Goal: Task Accomplishment & Management: Manage account settings

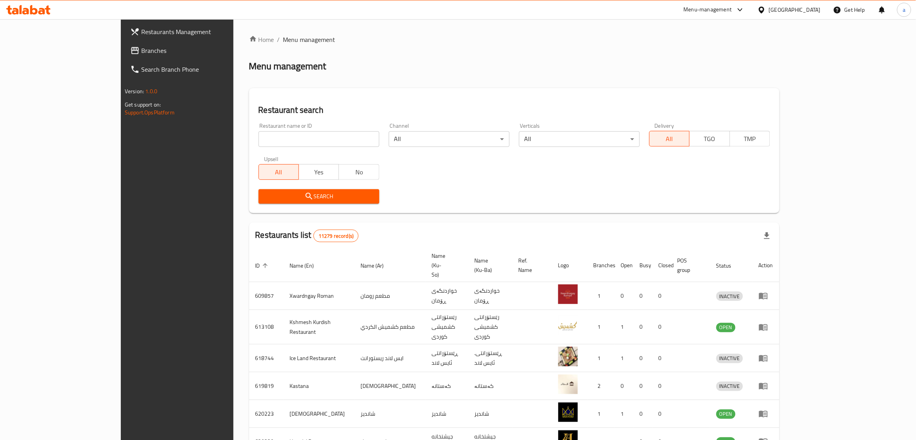
click at [141, 46] on span "Branches" at bounding box center [204, 50] width 126 height 9
click at [258, 139] on input "search" at bounding box center [318, 139] width 121 height 16
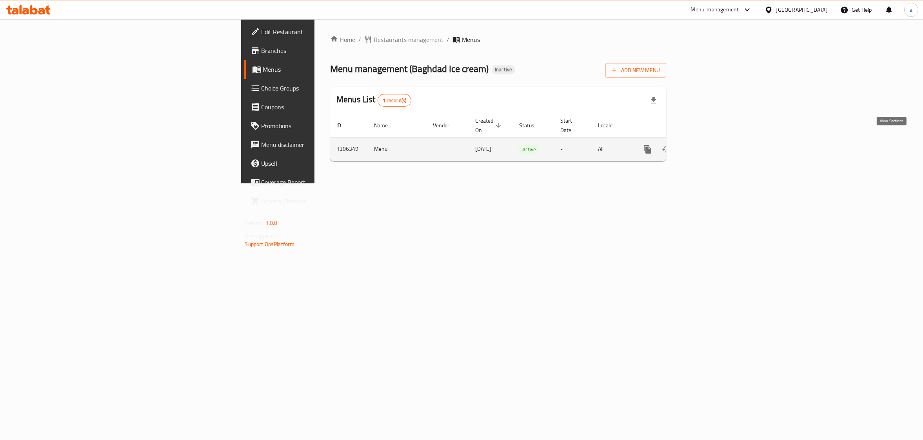
click at [714, 145] on link "enhanced table" at bounding box center [704, 149] width 19 height 19
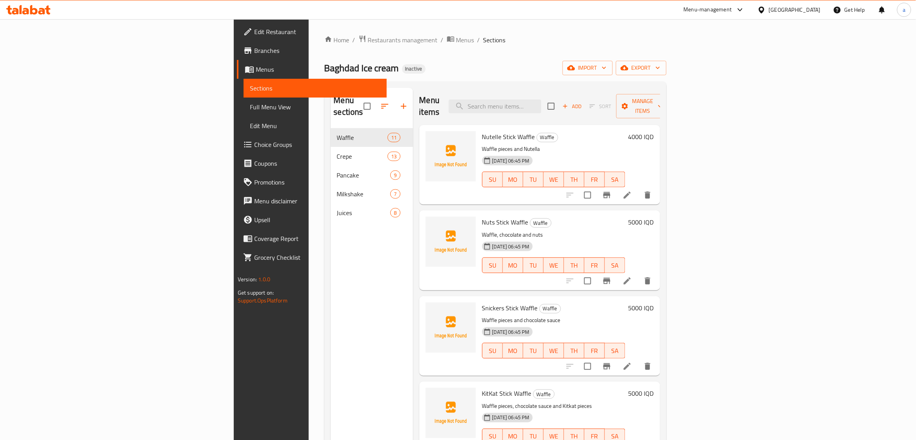
click at [256, 71] on span "Menus" at bounding box center [318, 69] width 125 height 9
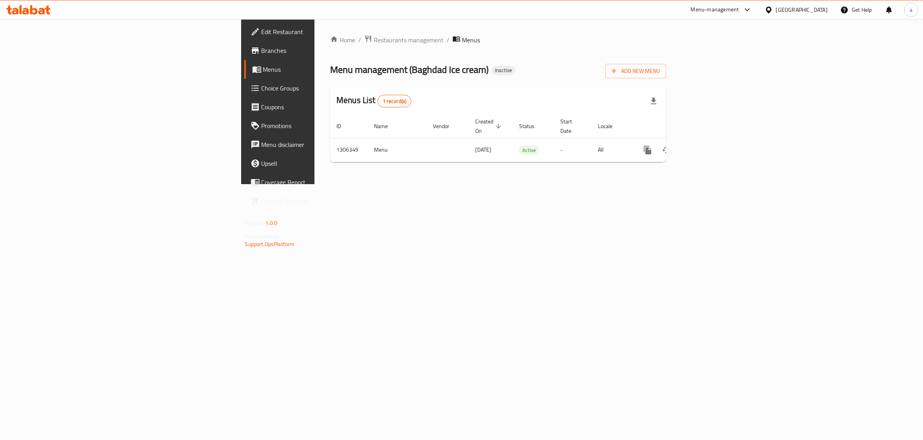
click at [263, 71] on span "Menus" at bounding box center [326, 69] width 126 height 9
click at [660, 72] on span "Add New Menu" at bounding box center [636, 71] width 48 height 10
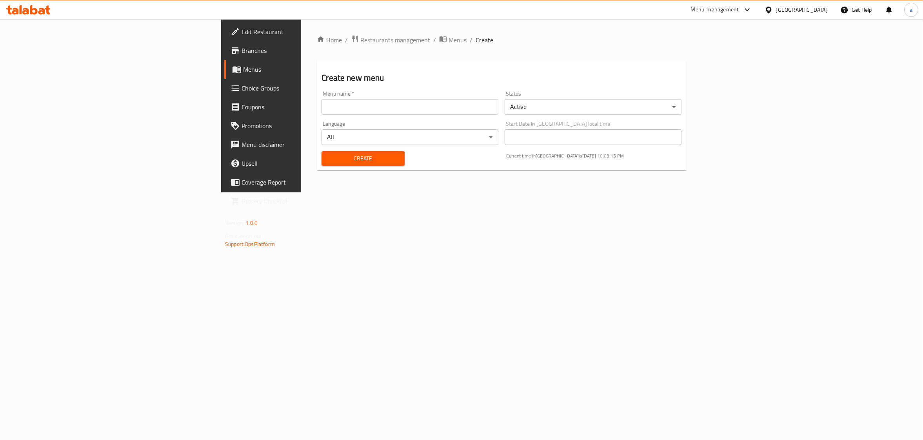
click at [439, 42] on icon "breadcrumb" at bounding box center [443, 39] width 8 height 8
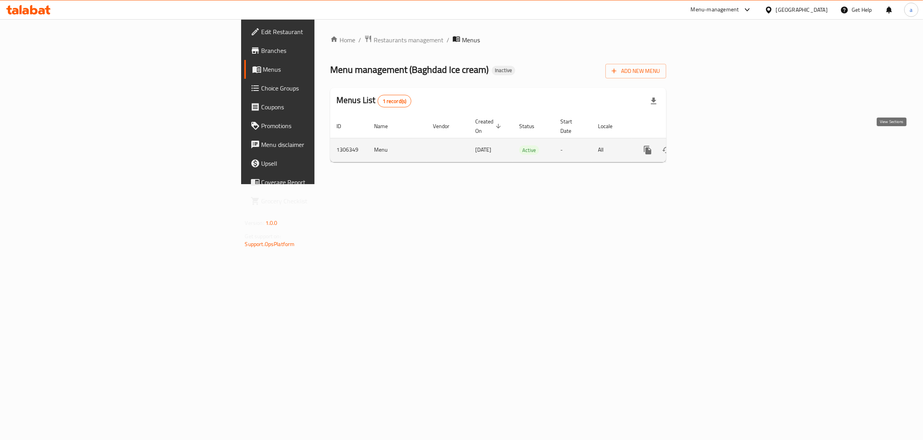
click at [714, 141] on link "enhanced table" at bounding box center [704, 150] width 19 height 19
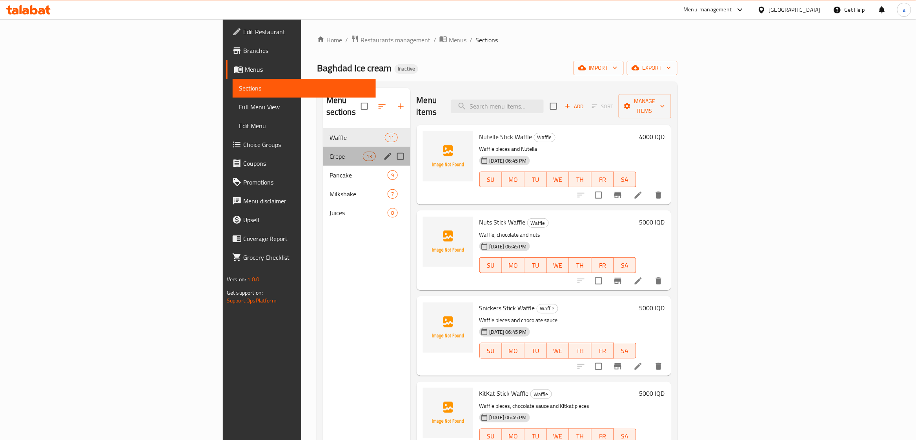
click at [323, 152] on div "Crepe 13" at bounding box center [366, 156] width 87 height 19
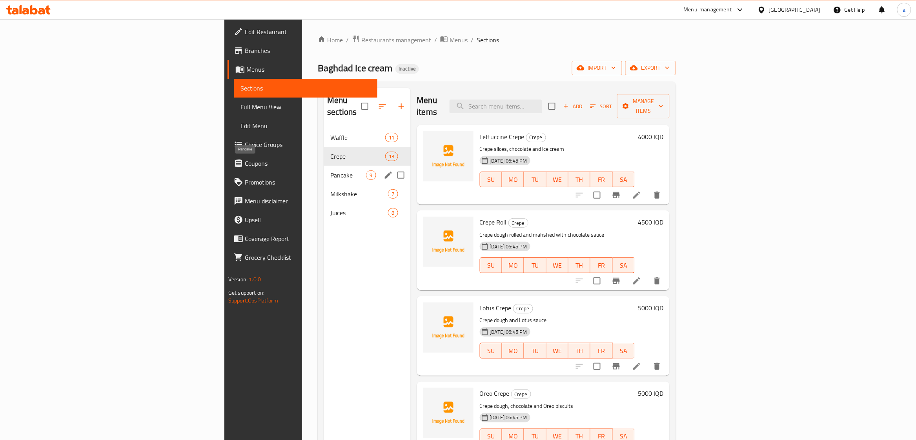
click at [330, 171] on span "Pancake" at bounding box center [348, 175] width 36 height 9
click at [330, 189] on span "Milkshake" at bounding box center [348, 193] width 36 height 9
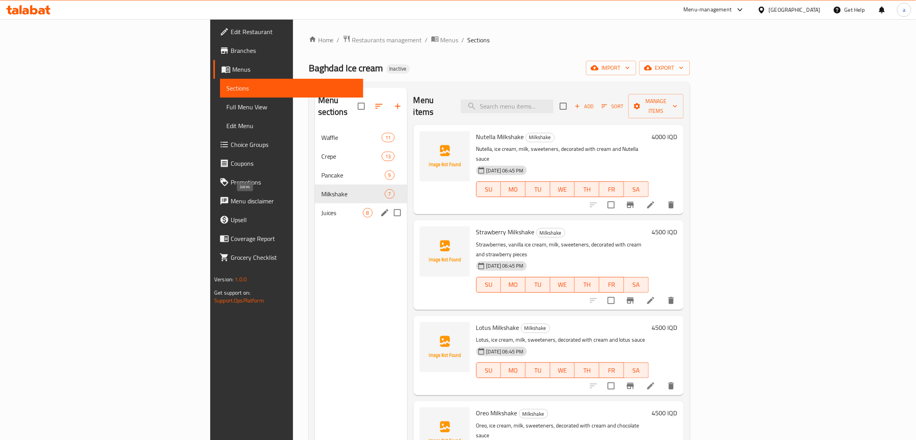
click at [321, 208] on span "Juices" at bounding box center [342, 212] width 42 height 9
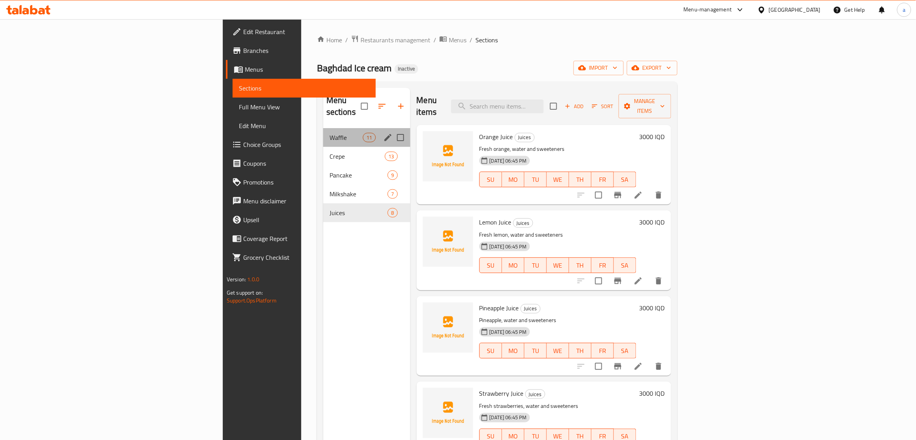
click at [323, 128] on div "Waffle 11" at bounding box center [366, 137] width 87 height 19
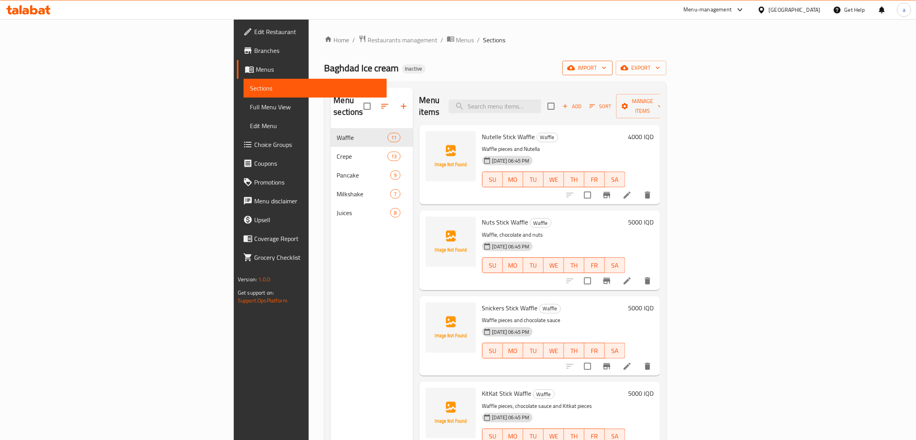
click at [613, 74] on button "import" at bounding box center [587, 68] width 50 height 15
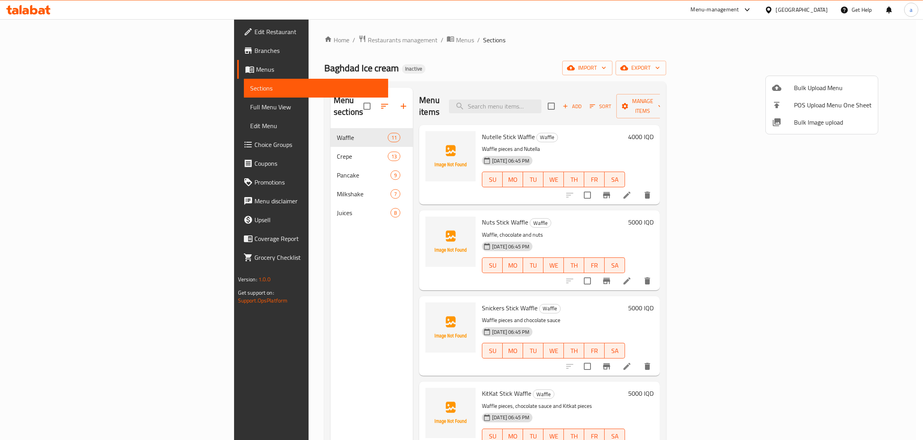
click at [793, 85] on div at bounding box center [783, 87] width 22 height 9
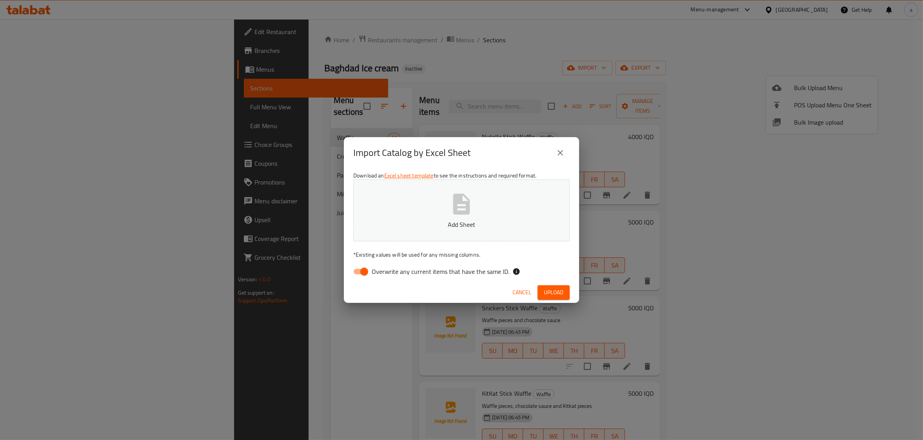
click at [359, 272] on input "Overwrite any current items that have the same ID." at bounding box center [364, 271] width 45 height 15
checkbox input "false"
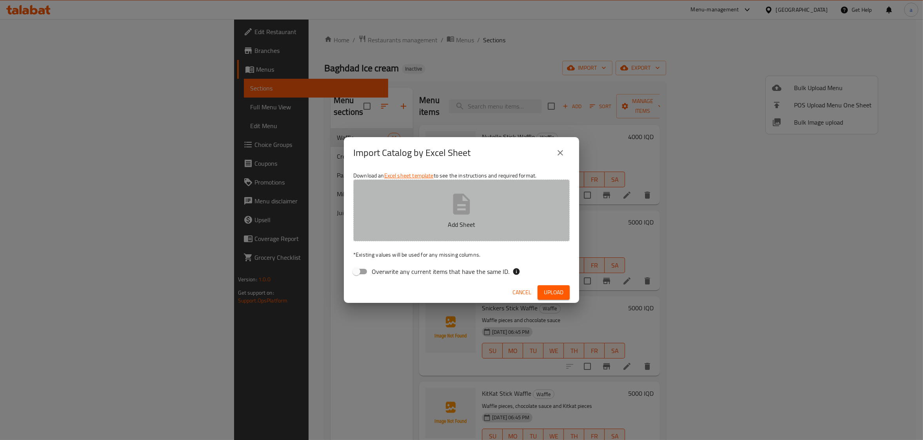
click at [414, 215] on button "Add Sheet" at bounding box center [461, 211] width 217 height 62
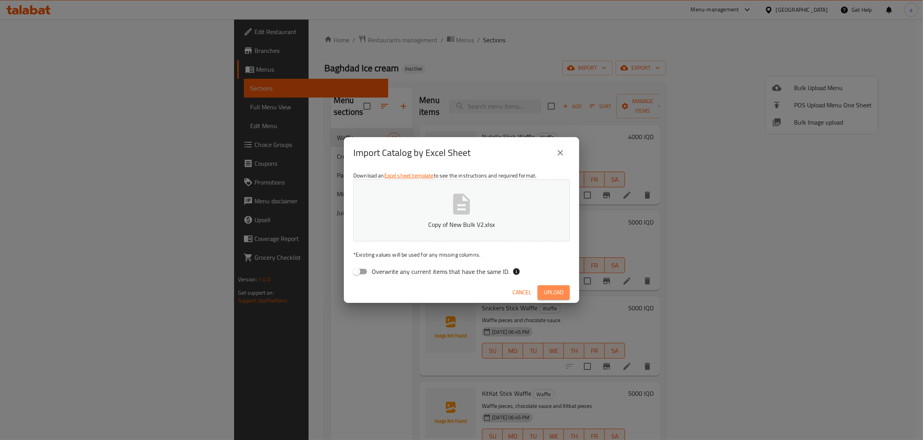
click at [553, 295] on span "Upload" at bounding box center [554, 293] width 20 height 10
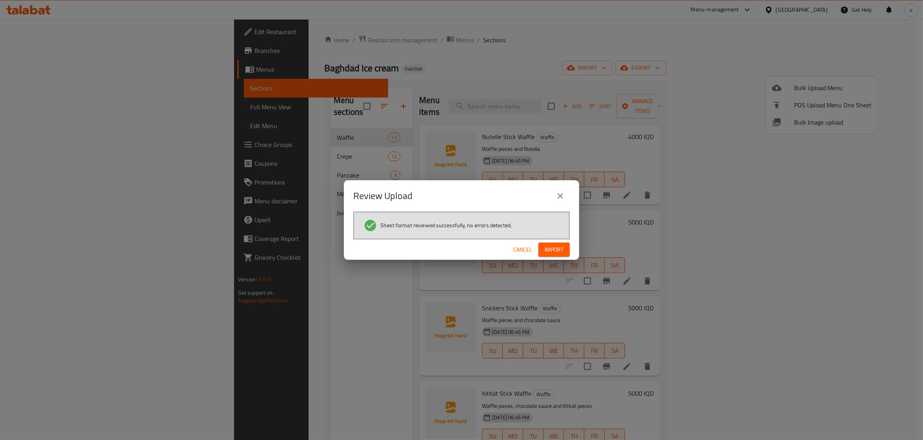
click at [551, 254] on span "Import" at bounding box center [554, 250] width 19 height 10
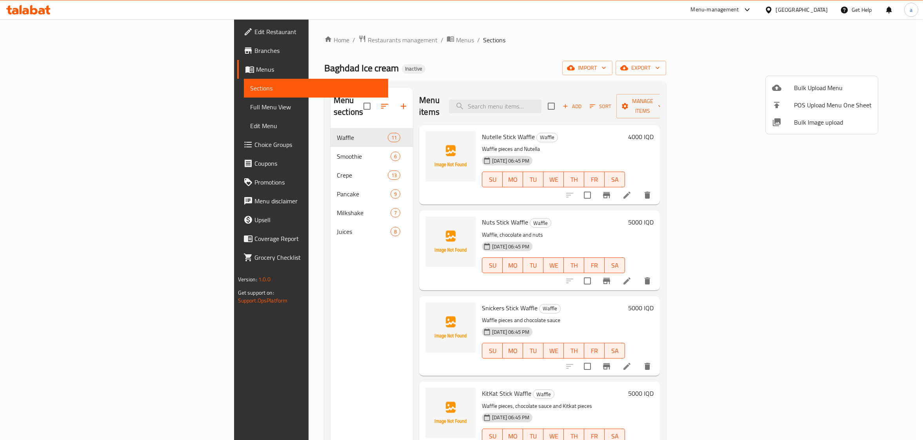
click at [206, 144] on div at bounding box center [461, 220] width 923 height 440
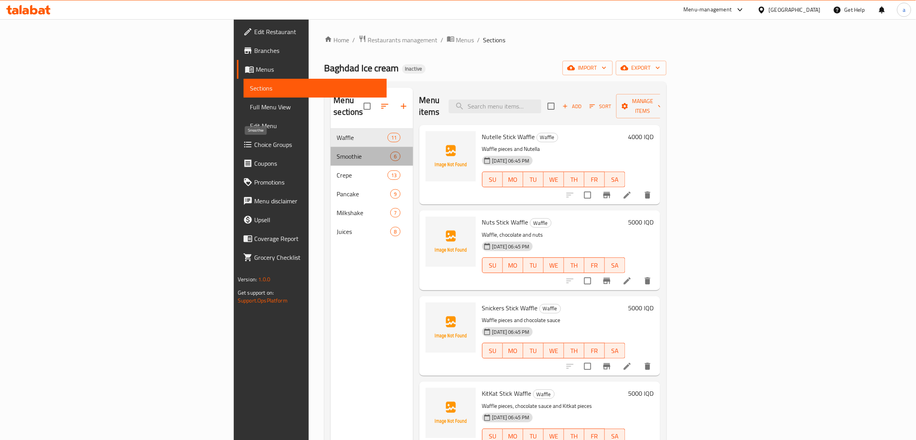
click at [337, 152] on span "Smoothie" at bounding box center [364, 156] width 54 height 9
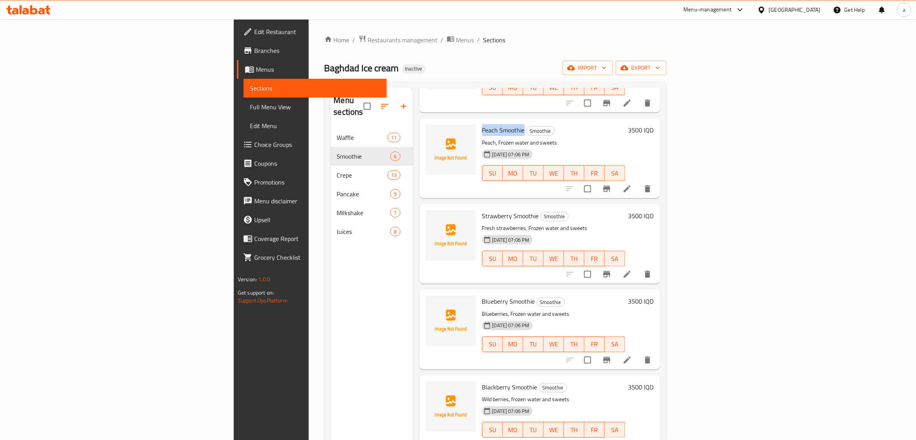
drag, startPoint x: 423, startPoint y: 121, endPoint x: 465, endPoint y: 121, distance: 42.4
click at [479, 122] on div "Peach Smoothie Smoothie Peach, Frozen water and sweets [DATE] 07:06 PM SU MO TU…" at bounding box center [553, 158] width 149 height 73
copy span "Peach Smoothie"
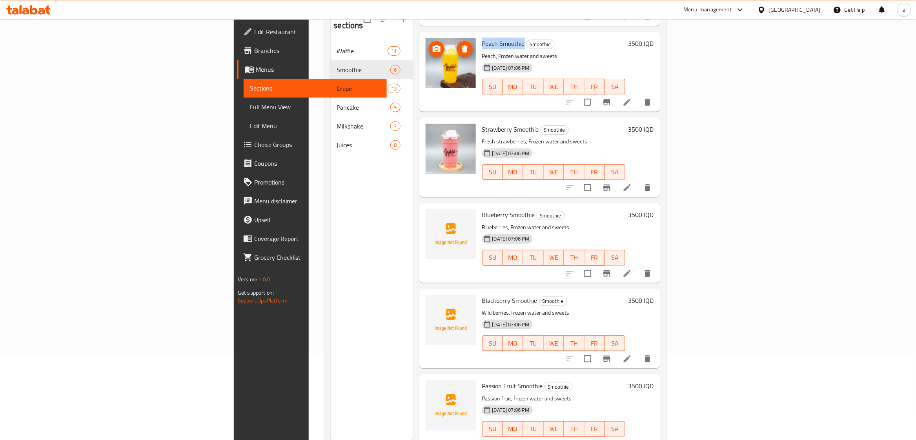
scroll to position [110, 0]
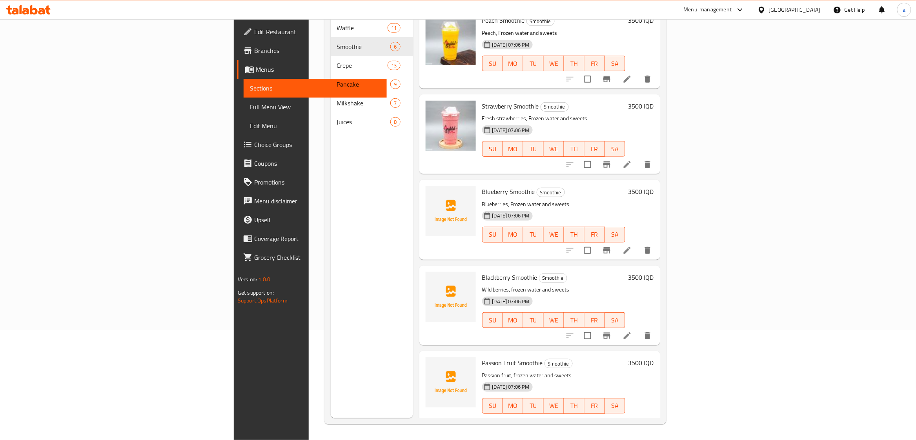
click at [331, 341] on div "Menu sections Waffle 11 Smoothie 6 Crepe 13 Pancake 9 Milkshake 7 Juices 8" at bounding box center [372, 198] width 82 height 440
drag, startPoint x: 422, startPoint y: 351, endPoint x: 484, endPoint y: 351, distance: 62.0
click at [484, 355] on div "Passion Fruit Smoothie Smoothie Passion fruit, frozen water and sweets [DATE] 0…" at bounding box center [553, 391] width 149 height 73
click at [482, 357] on span "Passion Fruit Smoothie" at bounding box center [512, 363] width 61 height 12
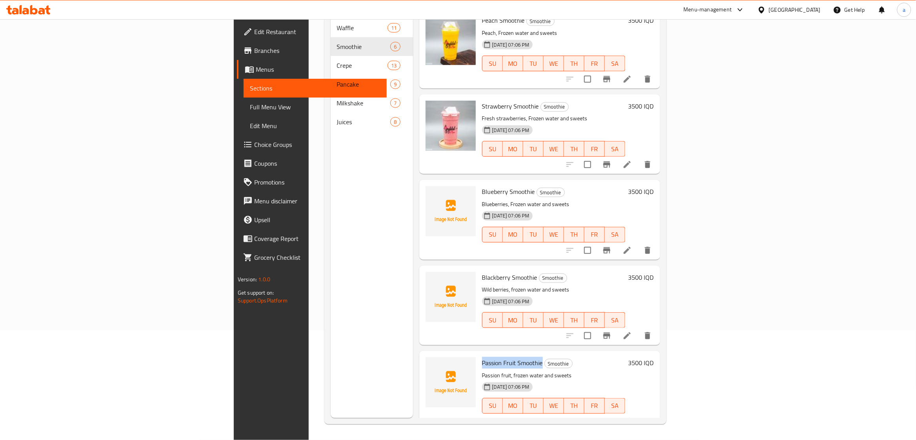
drag, startPoint x: 423, startPoint y: 351, endPoint x: 483, endPoint y: 352, distance: 59.6
click at [483, 357] on span "Passion Fruit Smoothie" at bounding box center [512, 363] width 61 height 12
copy span "Passion Fruit Smoothie"
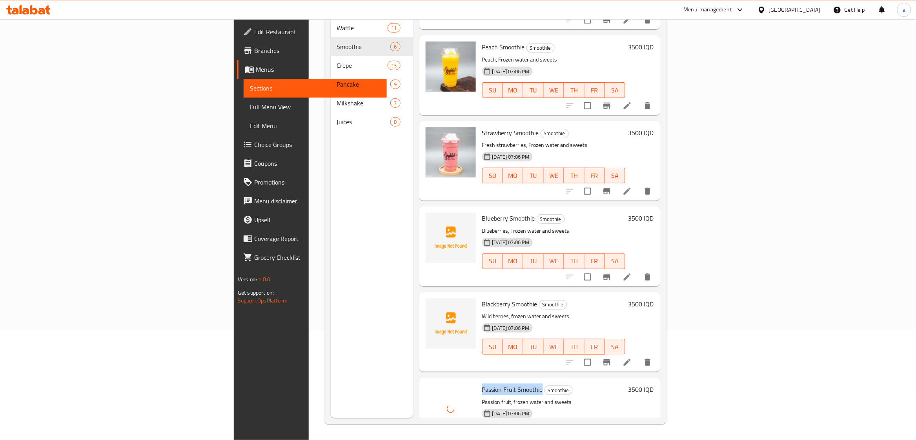
scroll to position [27, 0]
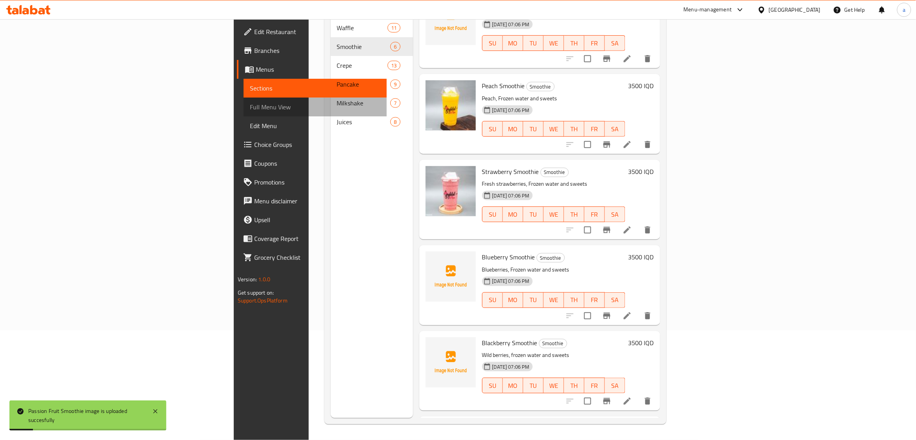
click at [250, 110] on span "Full Menu View" at bounding box center [315, 106] width 131 height 9
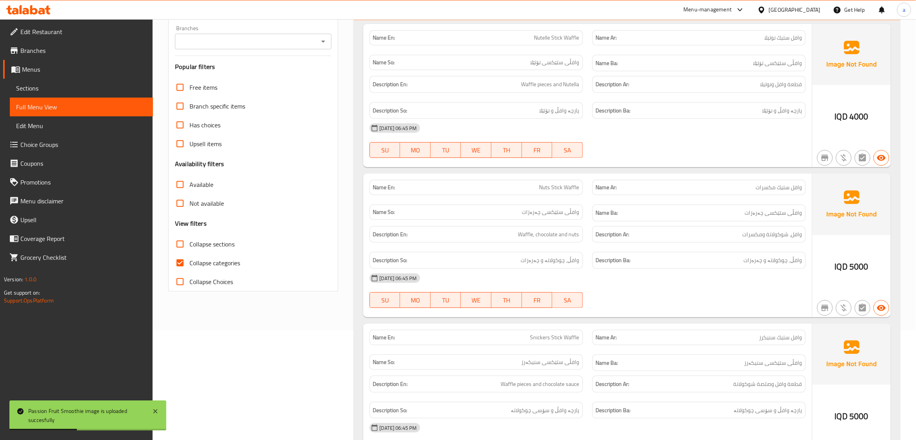
click at [182, 259] on input "Collapse categories" at bounding box center [180, 263] width 19 height 19
checkbox input "false"
click at [175, 239] on input "Collapse sections" at bounding box center [180, 244] width 19 height 19
checkbox input "true"
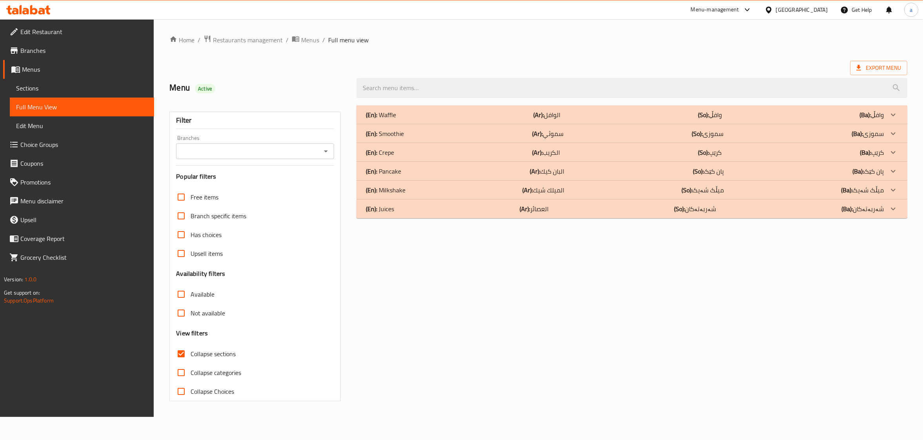
click at [408, 124] on div "(En): Smoothie (Ar): سموثي (So): سموزی (Ba): سموزی" at bounding box center [632, 115] width 551 height 19
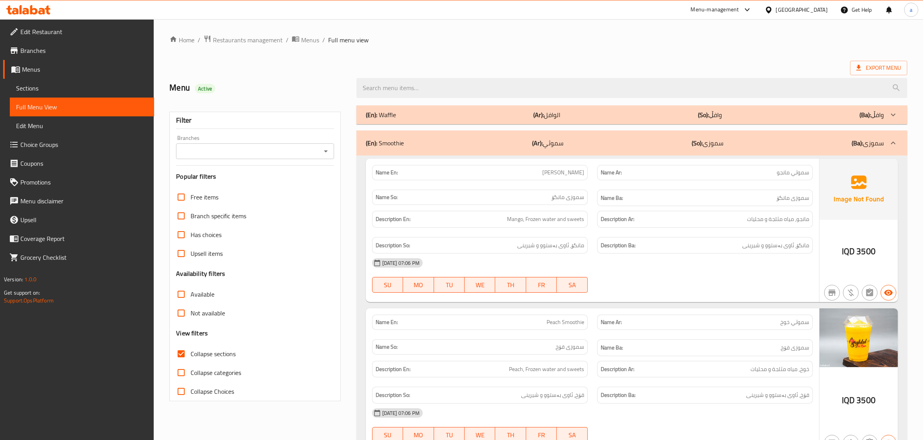
click at [324, 158] on div "Branches" at bounding box center [255, 152] width 158 height 16
click at [324, 147] on icon "Open" at bounding box center [325, 151] width 9 height 9
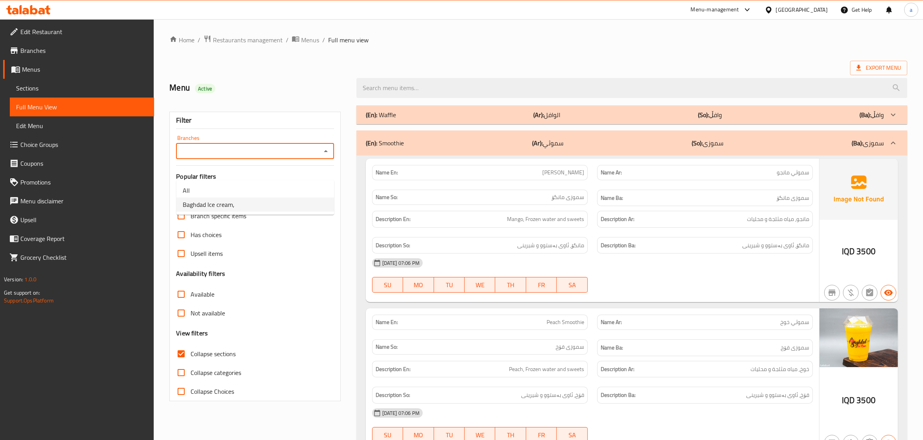
click at [281, 199] on li "Baghdad Ice cream," at bounding box center [255, 205] width 158 height 14
type input "Baghdad Ice cream,"
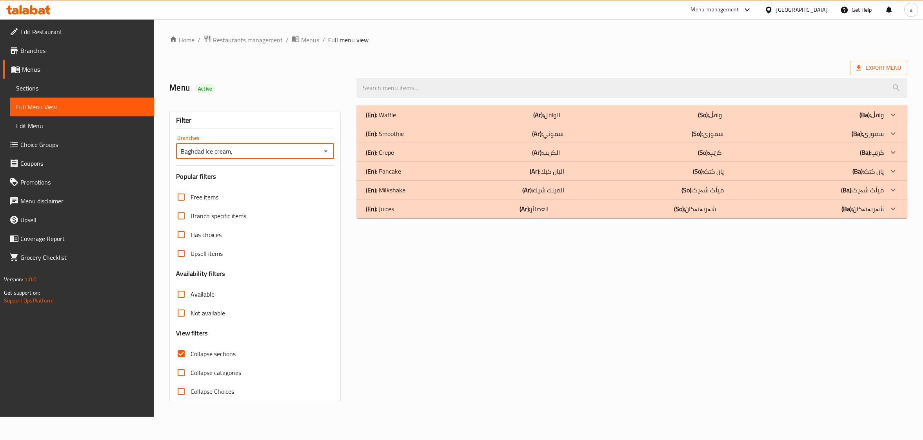
click at [397, 124] on div "(En): Smoothie (Ar): سموثي (So): سموزی (Ba): سموزی" at bounding box center [632, 115] width 551 height 19
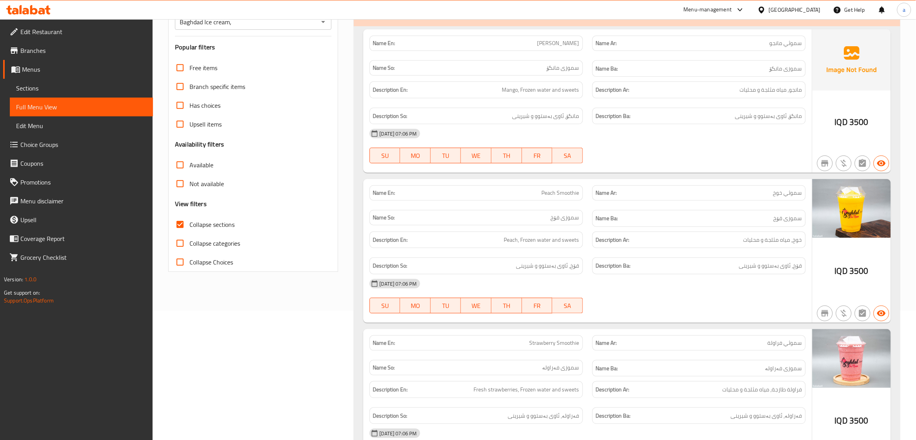
scroll to position [64, 0]
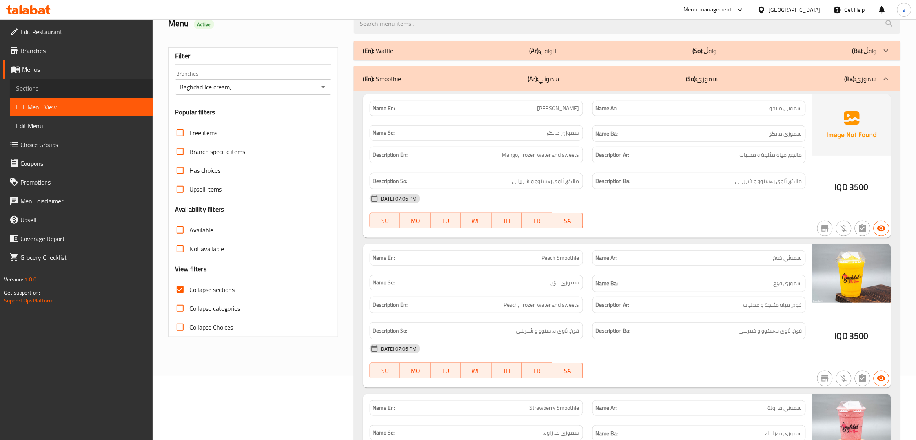
click at [53, 92] on span "Sections" at bounding box center [81, 88] width 131 height 9
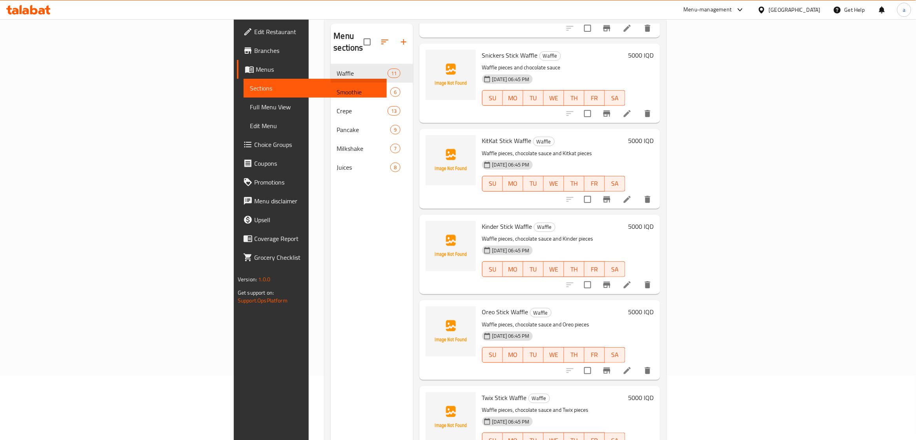
scroll to position [65, 0]
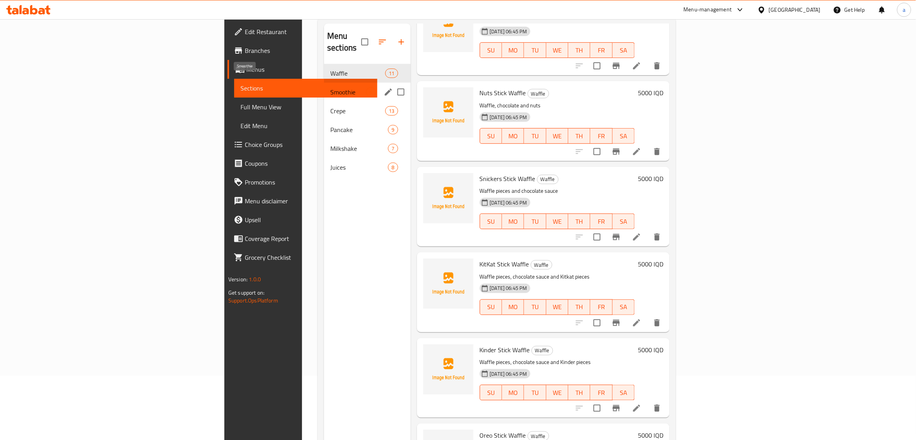
click at [330, 87] on span "Smoothie" at bounding box center [348, 91] width 36 height 9
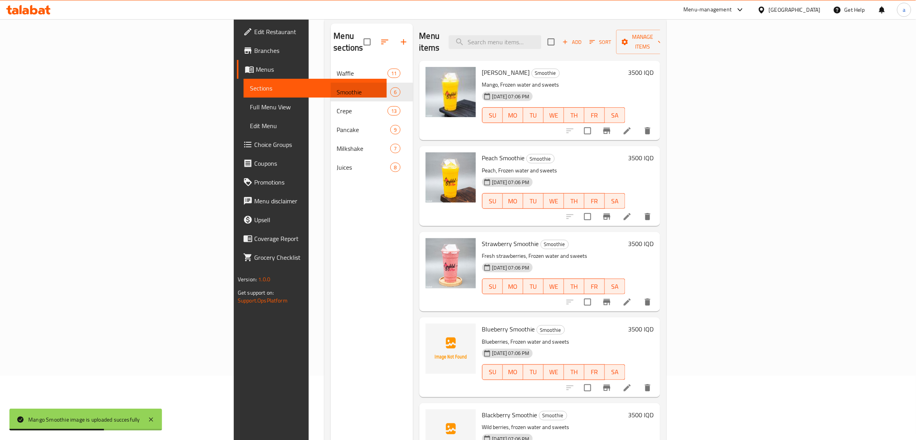
click at [250, 107] on span "Full Menu View" at bounding box center [315, 106] width 131 height 9
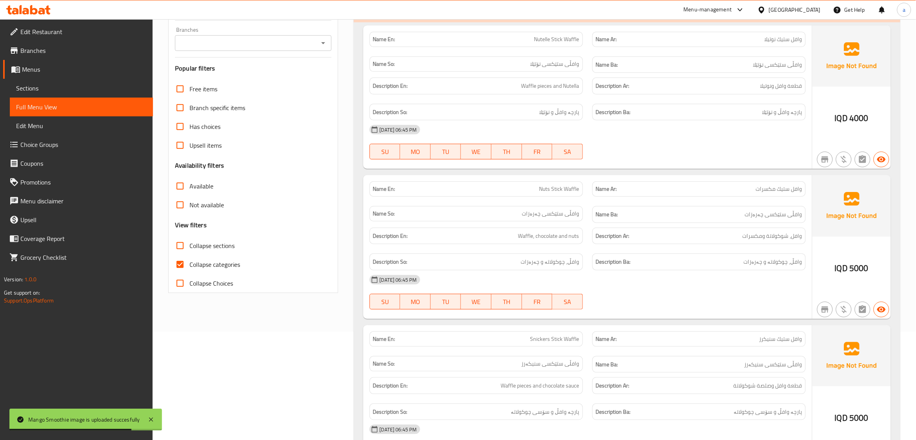
scroll to position [129, 0]
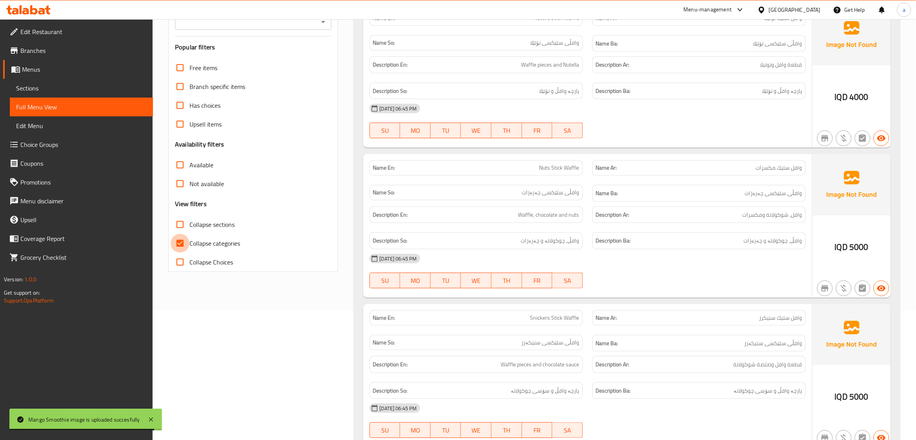
click at [180, 237] on input "Collapse categories" at bounding box center [180, 243] width 19 height 19
checkbox input "false"
click at [179, 220] on input "Collapse sections" at bounding box center [180, 224] width 19 height 19
checkbox input "true"
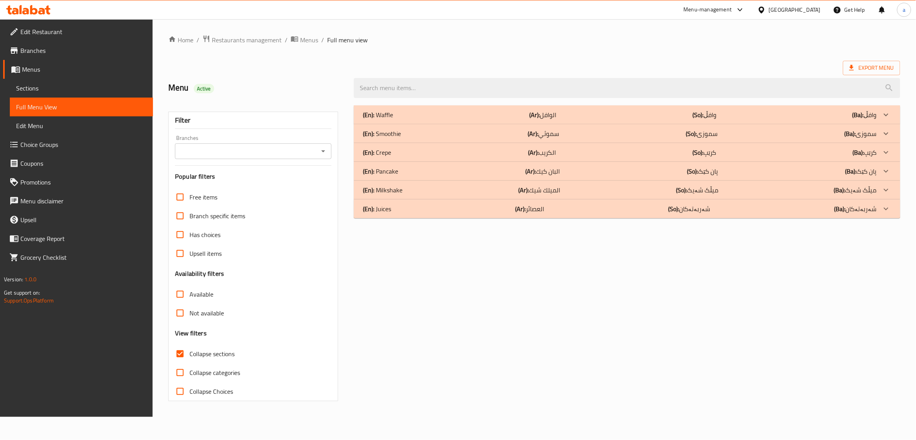
scroll to position [0, 0]
click at [304, 155] on input "Branches" at bounding box center [248, 151] width 140 height 11
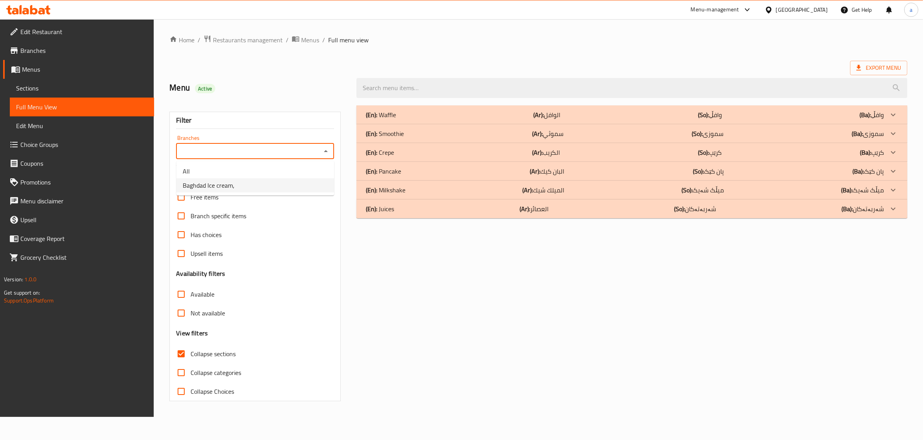
click at [278, 187] on li "Baghdad Ice cream," at bounding box center [255, 185] width 158 height 14
type input "Baghdad Ice cream,"
click at [307, 155] on input "Baghdad Ice cream," at bounding box center [248, 151] width 140 height 11
click at [333, 154] on div "Baghdad Ice cream, Branches" at bounding box center [255, 152] width 158 height 16
click at [320, 153] on button "Open" at bounding box center [325, 151] width 11 height 11
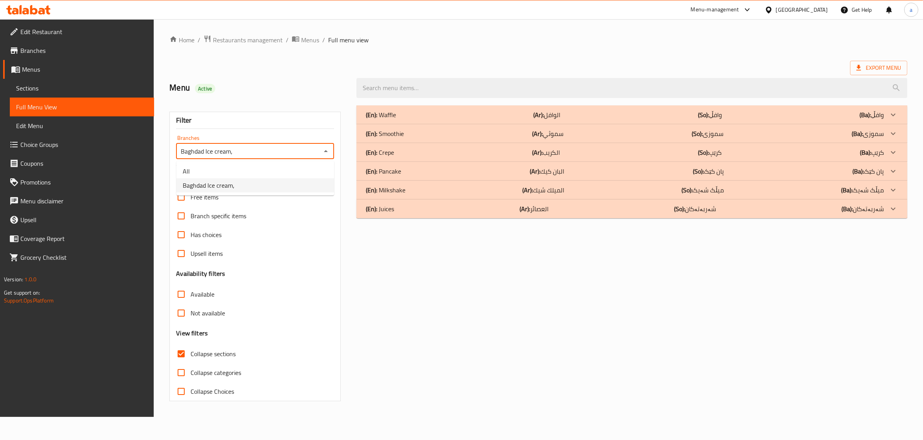
click at [288, 181] on li "Baghdad Ice cream," at bounding box center [255, 185] width 158 height 14
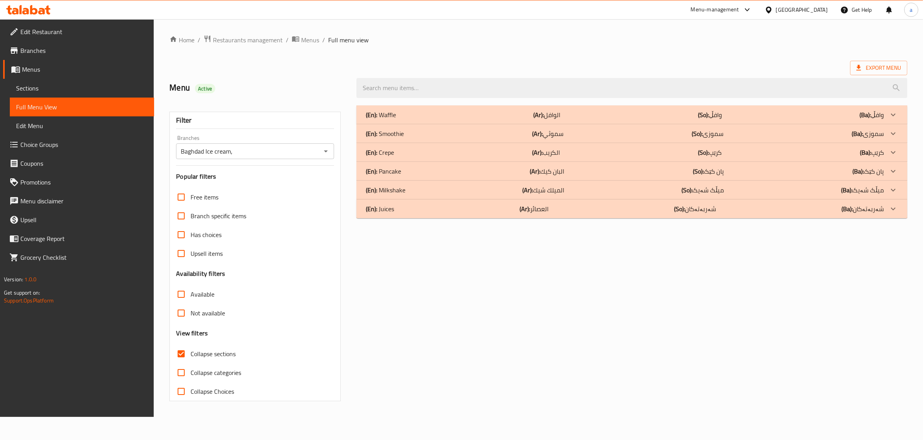
drag, startPoint x: 615, startPoint y: 116, endPoint x: 615, endPoint y: 128, distance: 11.8
click at [615, 128] on div "(En): Waffle (Ar): الوافل (So): وافڵ (Ba): وافڵ Name En: Nutelle Stick Waffle N…" at bounding box center [632, 162] width 551 height 113
click at [615, 120] on div "(En): Smoothie (Ar): سموثي (So): سموزی (Ba): سموزی" at bounding box center [625, 114] width 518 height 9
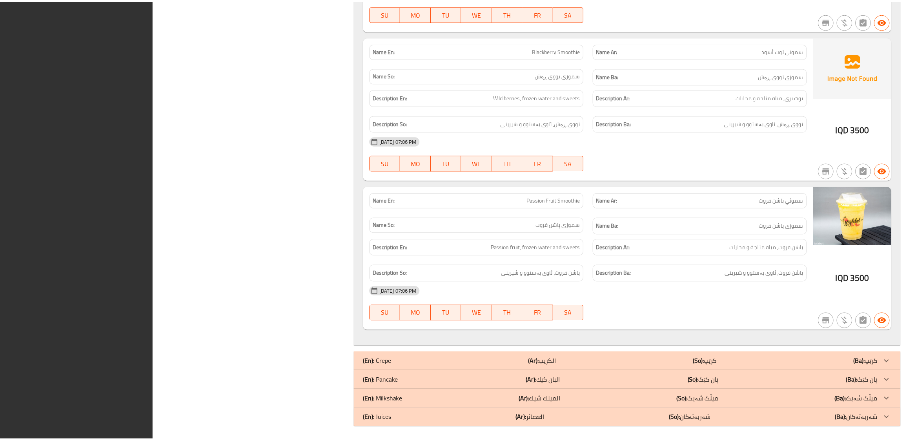
scroll to position [728, 0]
